Goal: Find specific page/section

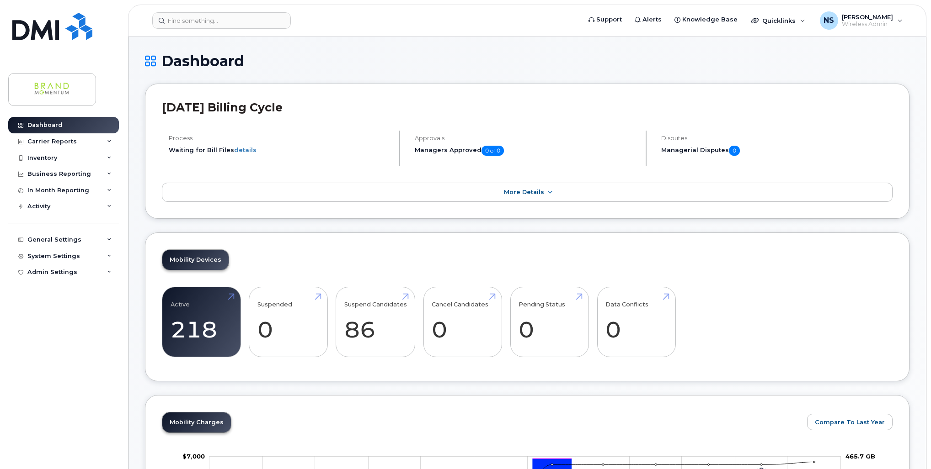
scroll to position [731, 0]
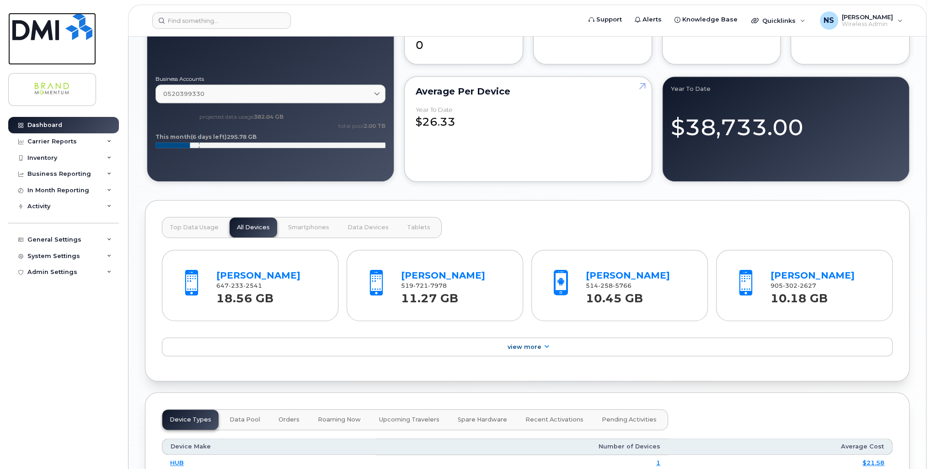
click at [48, 27] on img at bounding box center [52, 26] width 80 height 27
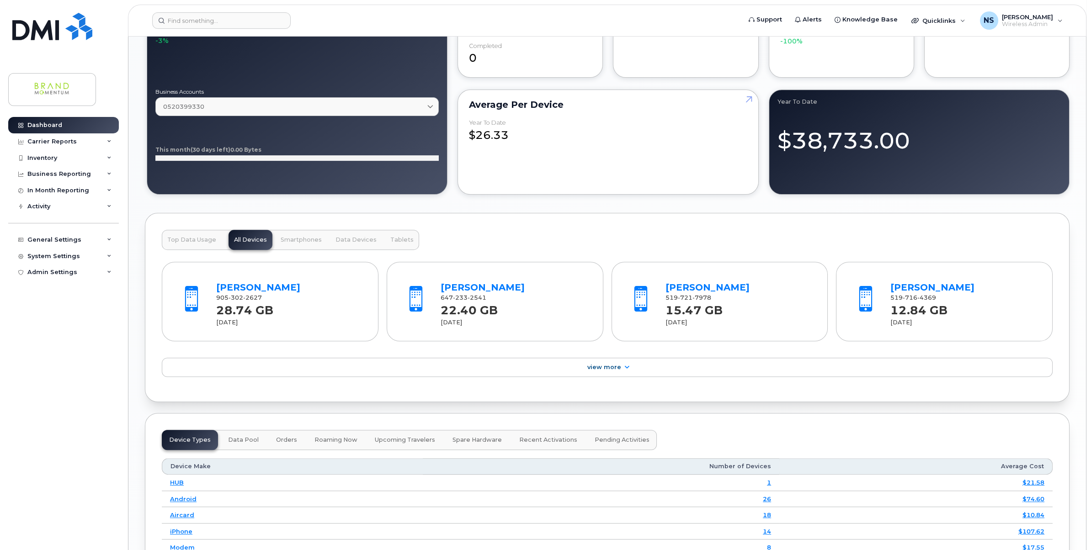
scroll to position [857, 0]
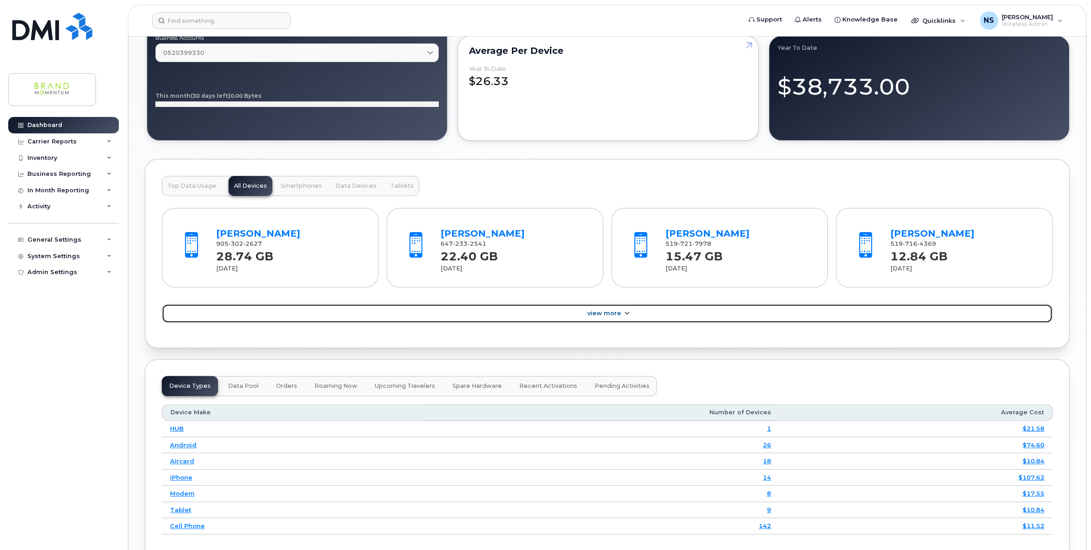
click at [607, 310] on span "View More" at bounding box center [604, 313] width 34 height 7
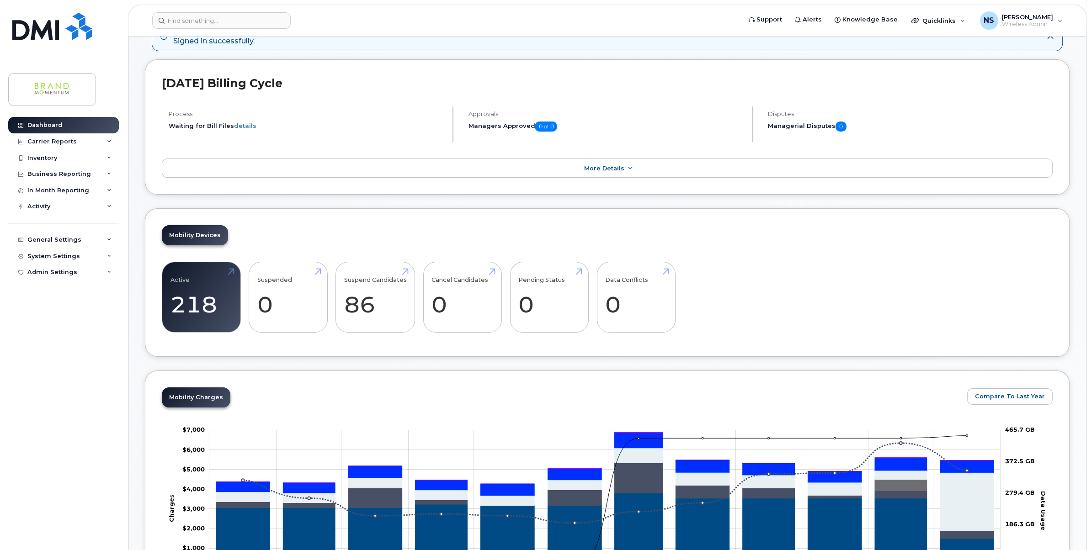
scroll to position [0, 0]
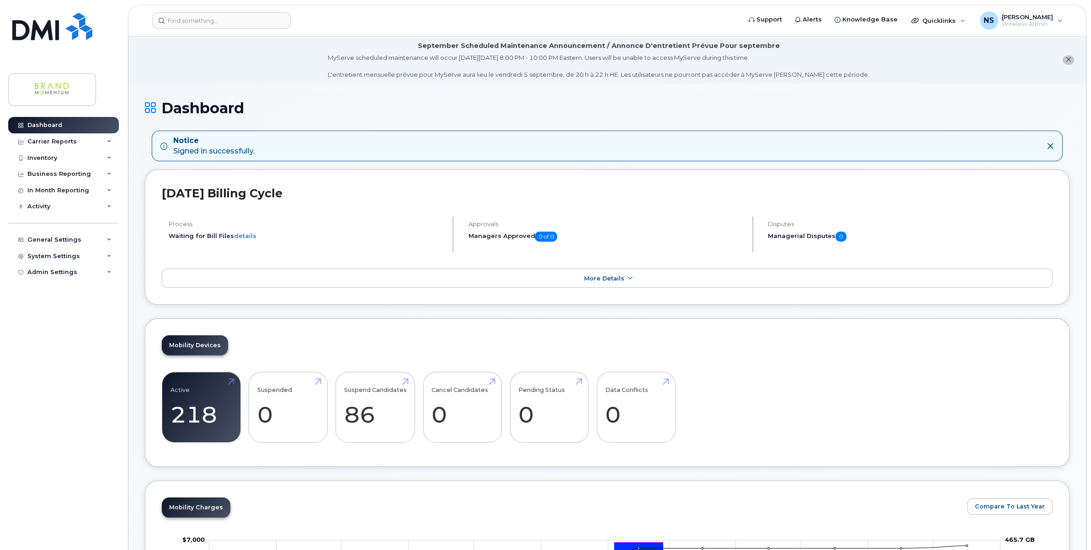
click at [1071, 60] on button "close notification" at bounding box center [1068, 60] width 11 height 10
